Goal: Information Seeking & Learning: Find specific page/section

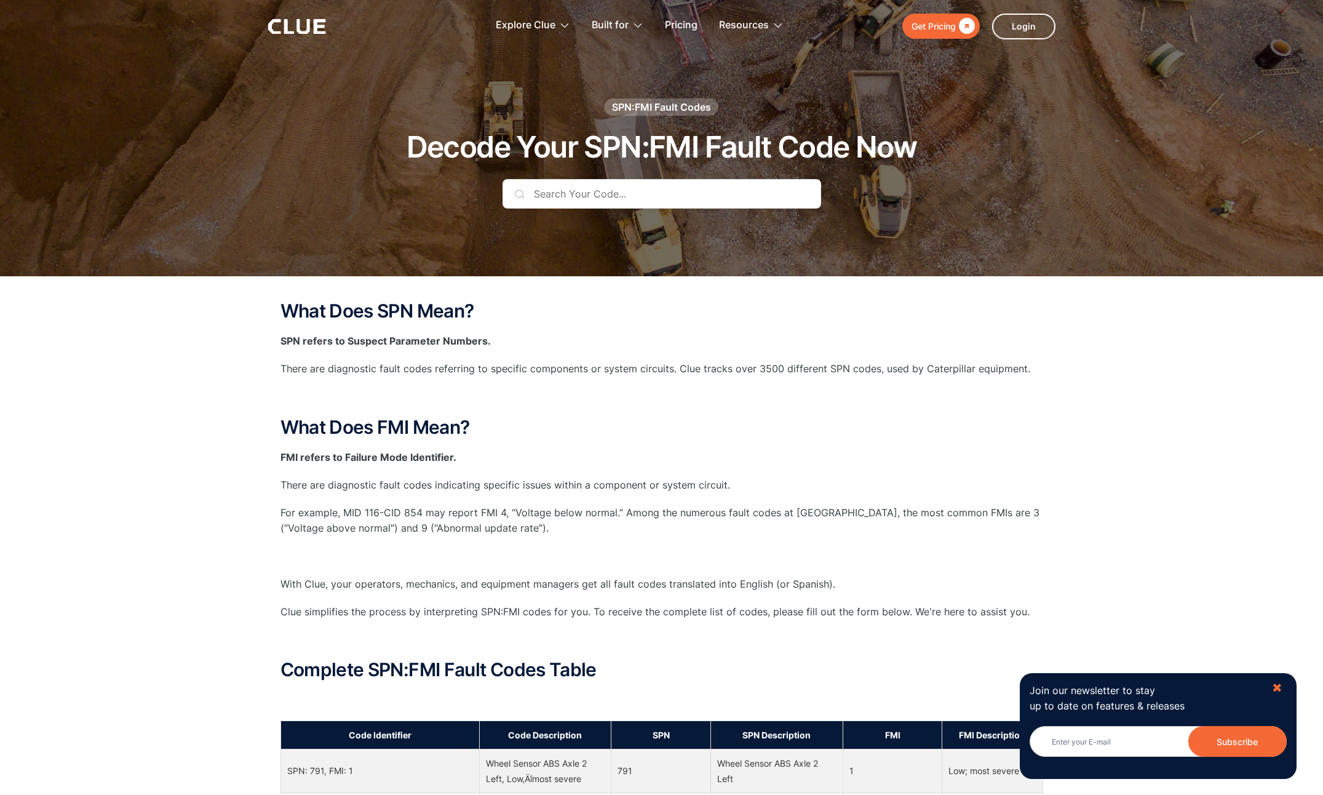
click at [1277, 685] on div "✖" at bounding box center [1277, 687] width 10 height 15
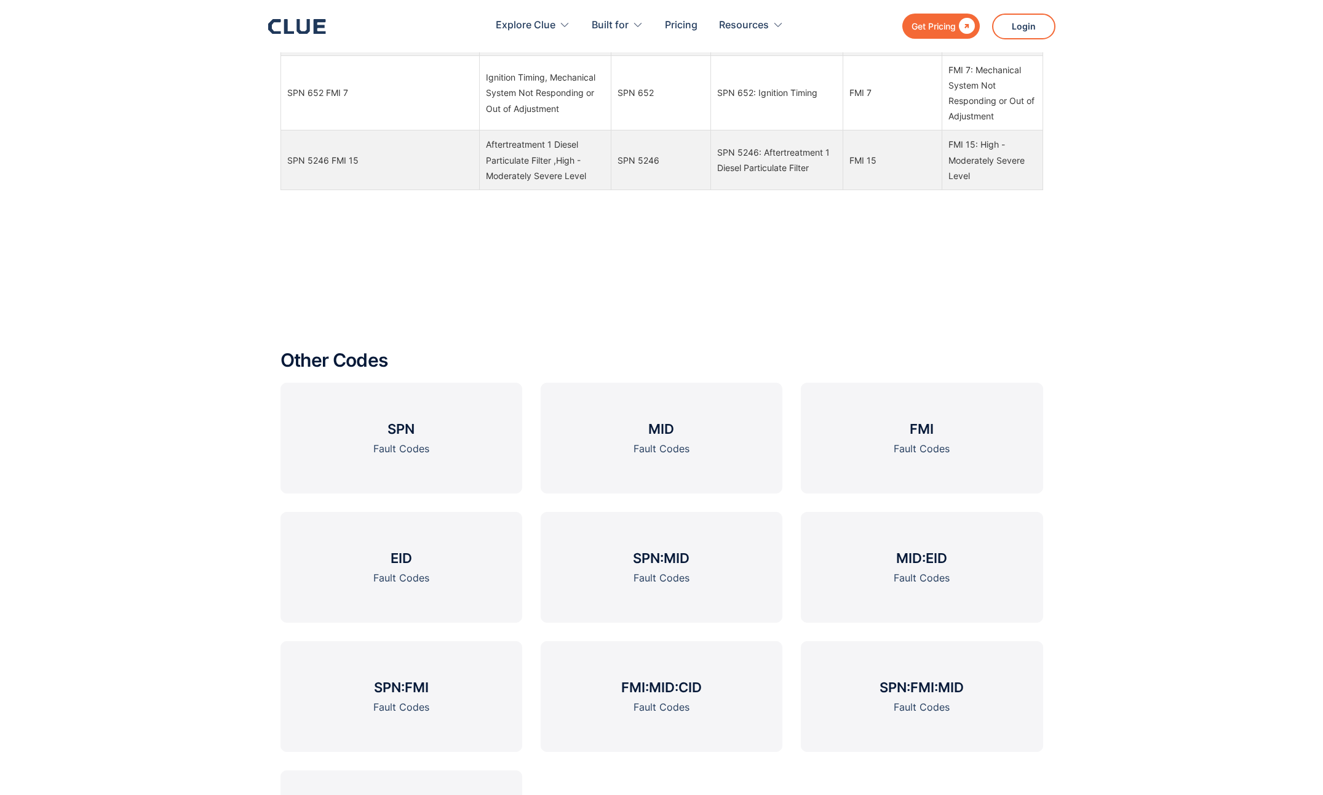
scroll to position [1784, 0]
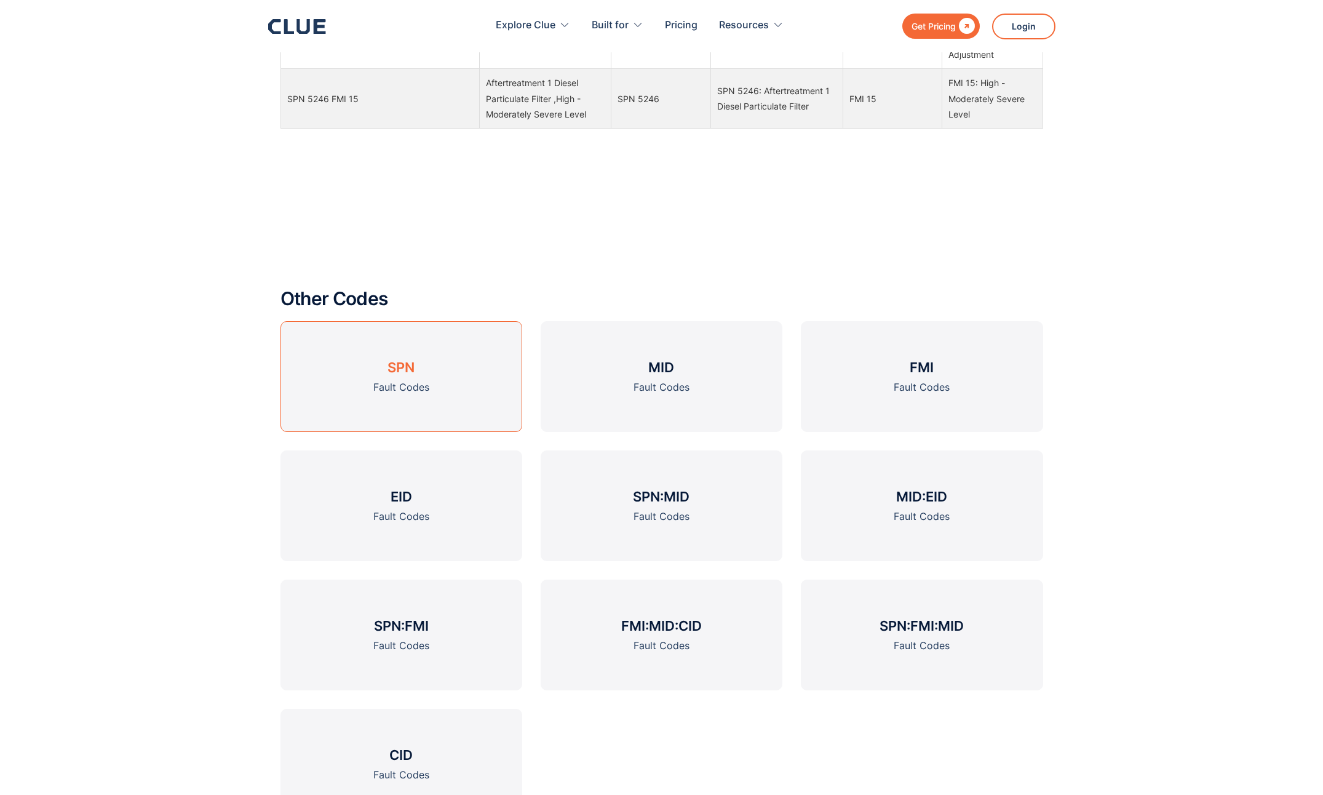
click at [366, 387] on link "SPN Fault Codes" at bounding box center [402, 376] width 242 height 111
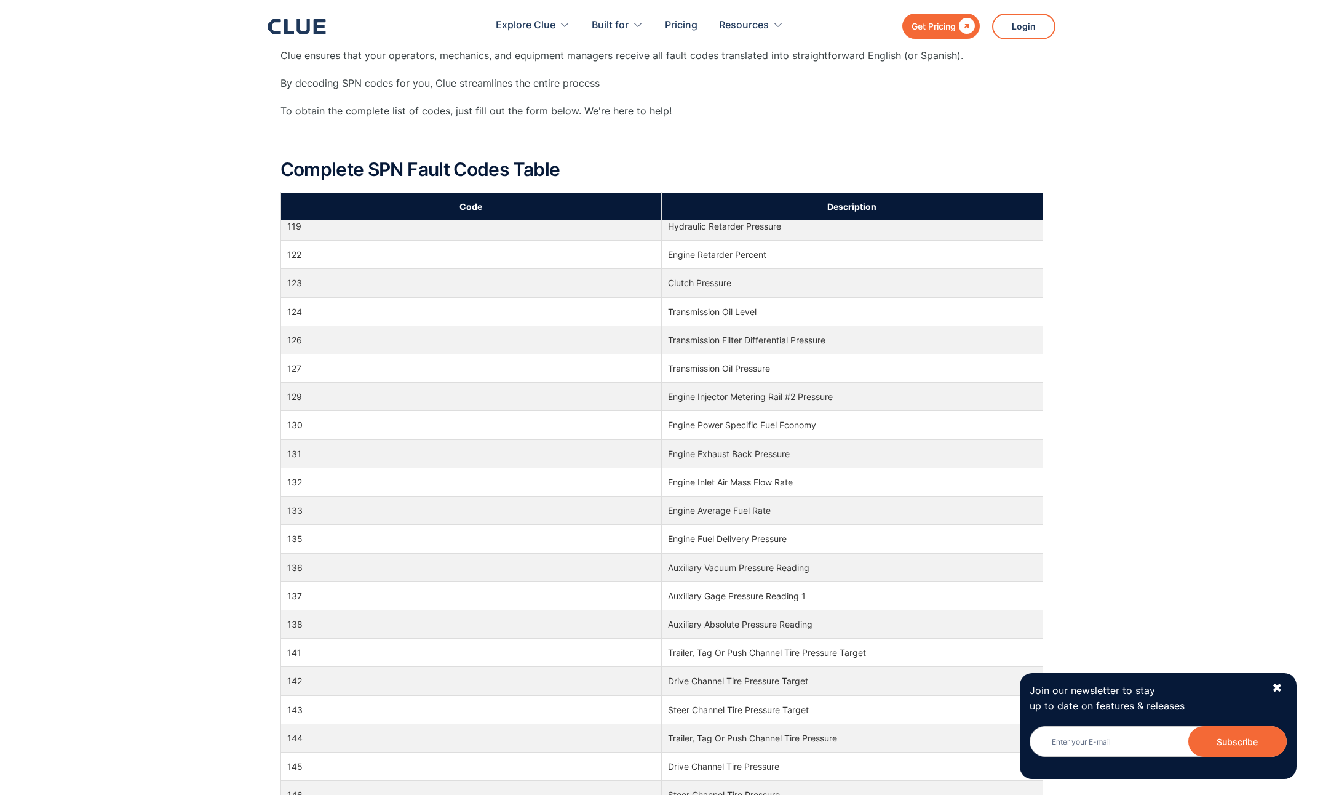
scroll to position [2276, 0]
